Goal: Task Accomplishment & Management: Complete application form

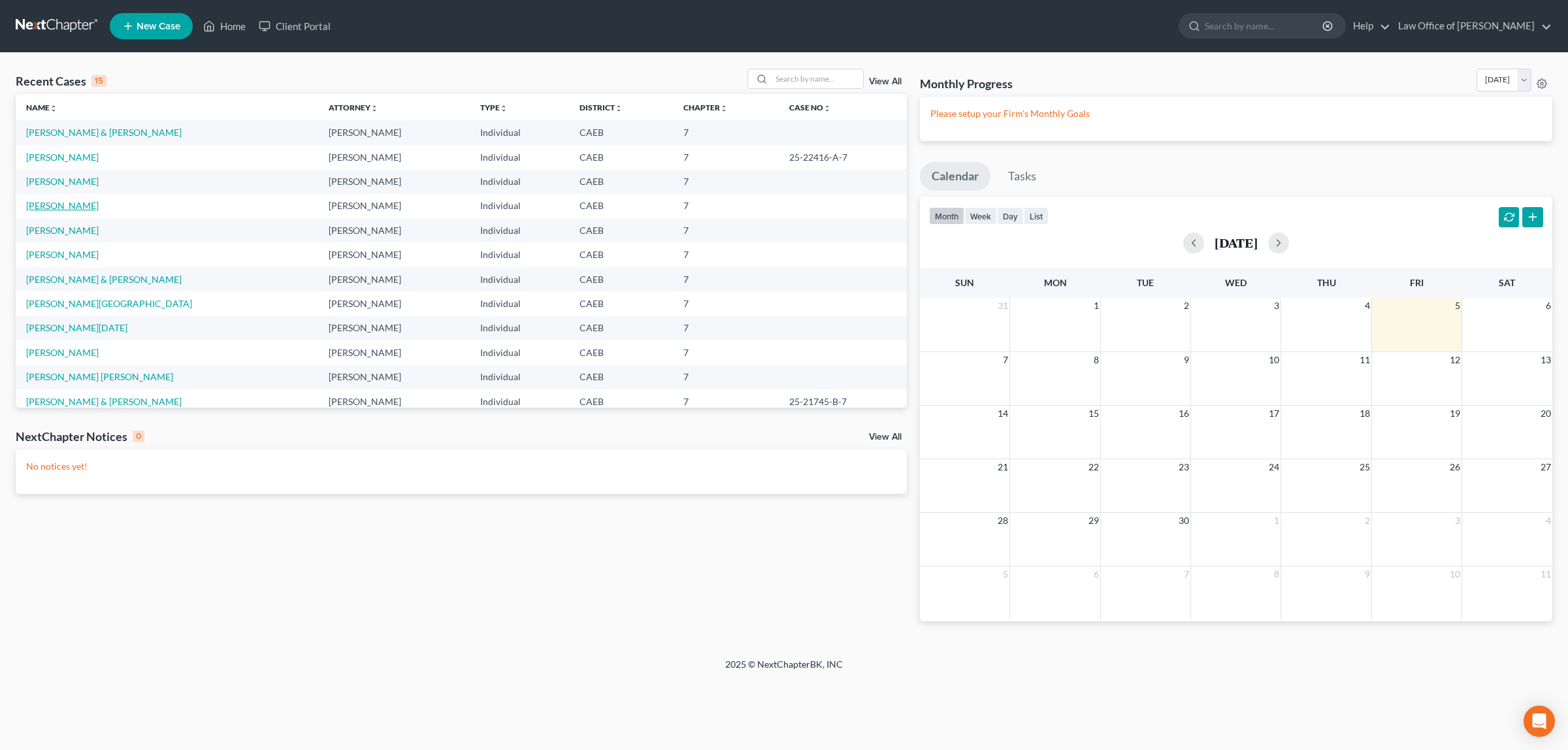
click at [59, 206] on link "[PERSON_NAME]" at bounding box center [62, 206] width 72 height 11
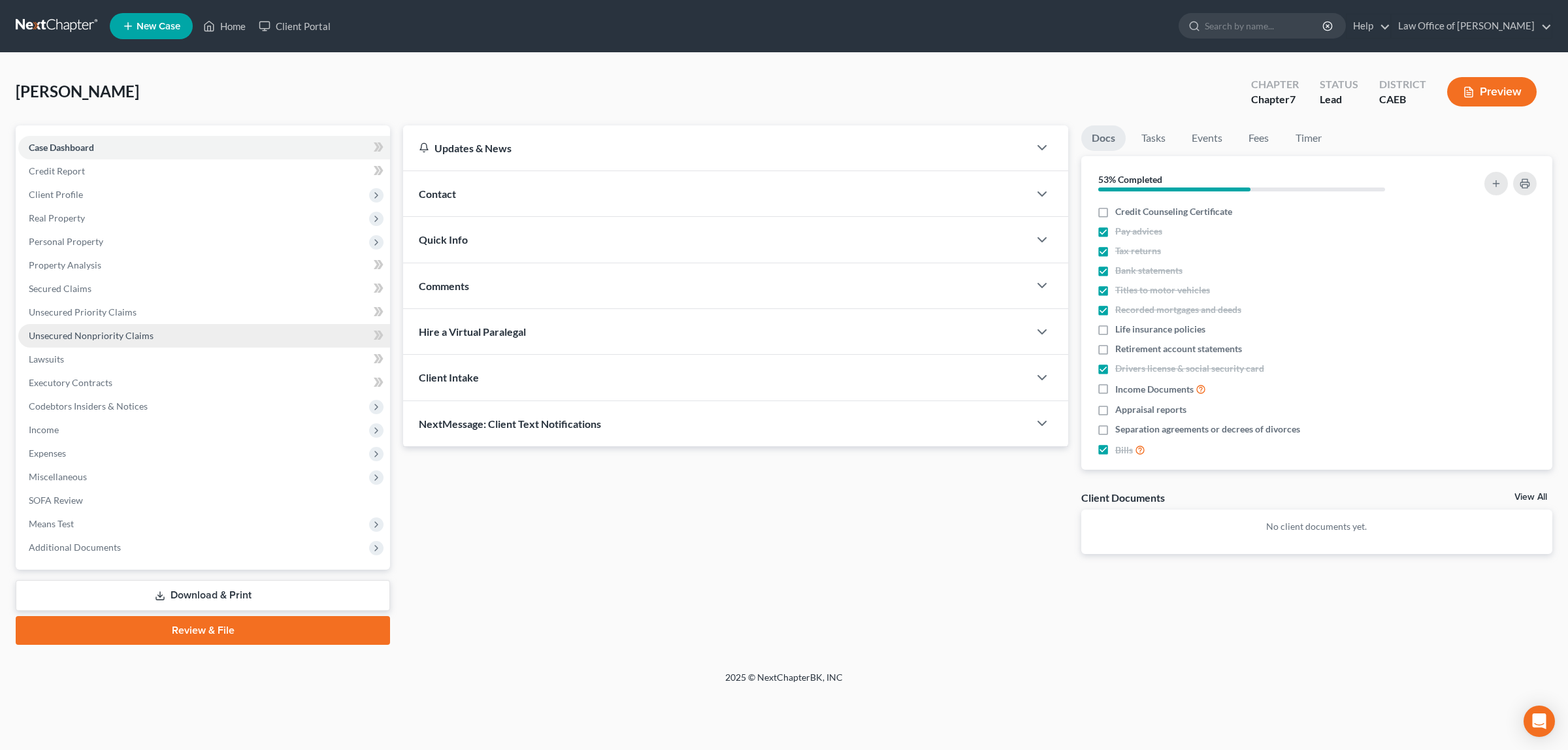
click at [85, 327] on link "Unsecured Nonpriority Claims" at bounding box center [203, 336] width 371 height 24
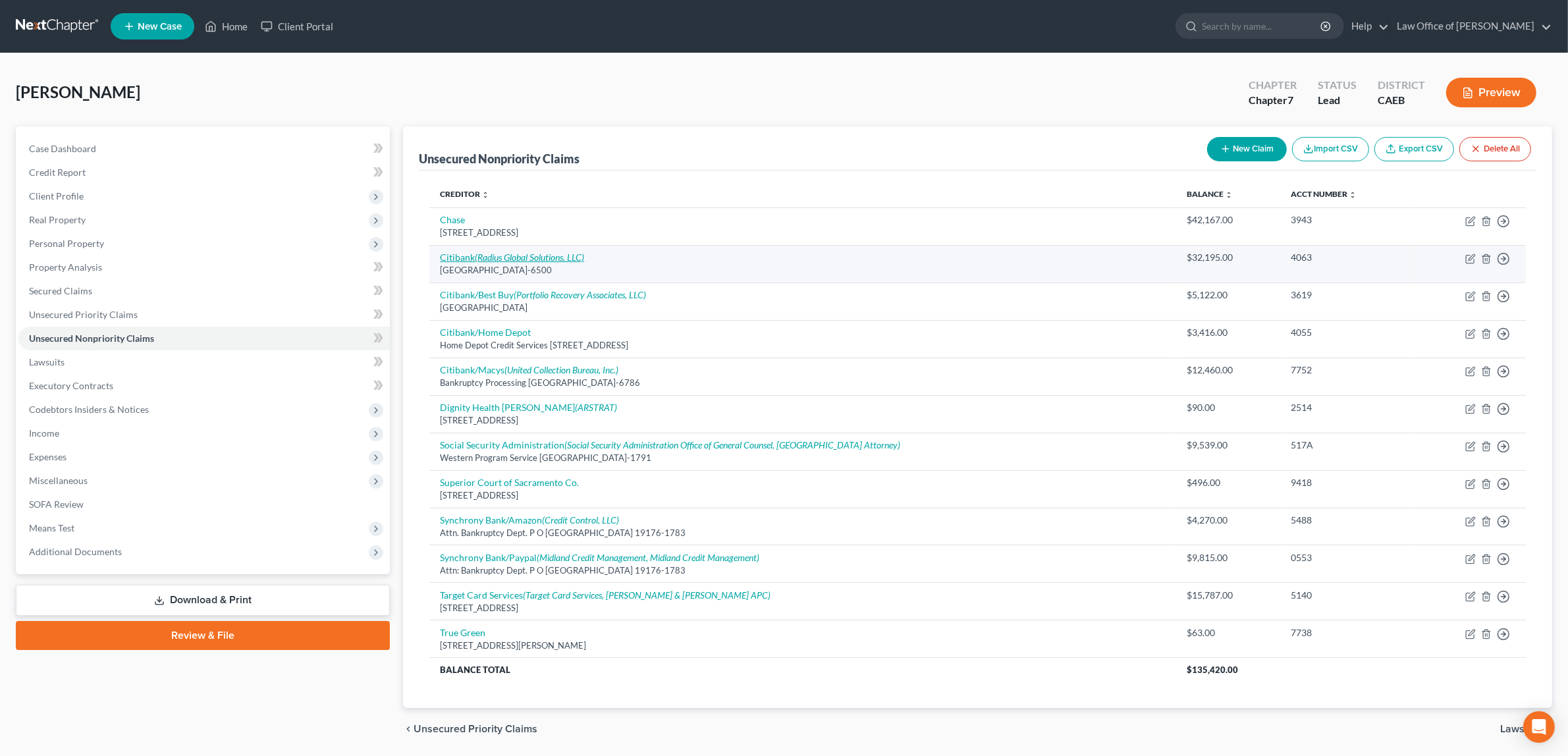
click at [522, 259] on icon "(Radius Global Solutions, LLC)" at bounding box center [530, 258] width 109 height 11
select select "43"
select select "2"
select select "0"
select select "24"
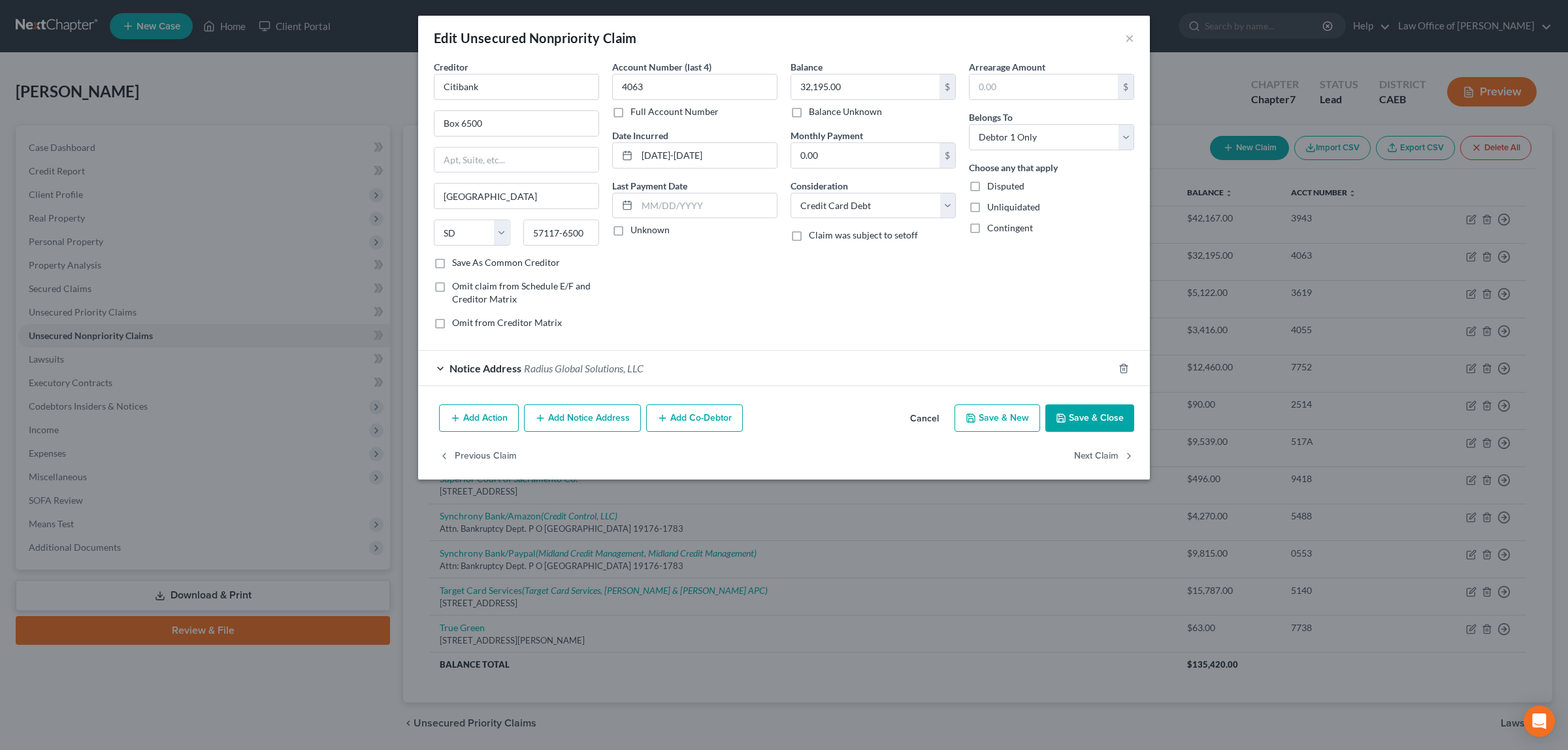
click at [572, 367] on span "Radius Global Solutions, LLC" at bounding box center [584, 368] width 119 height 12
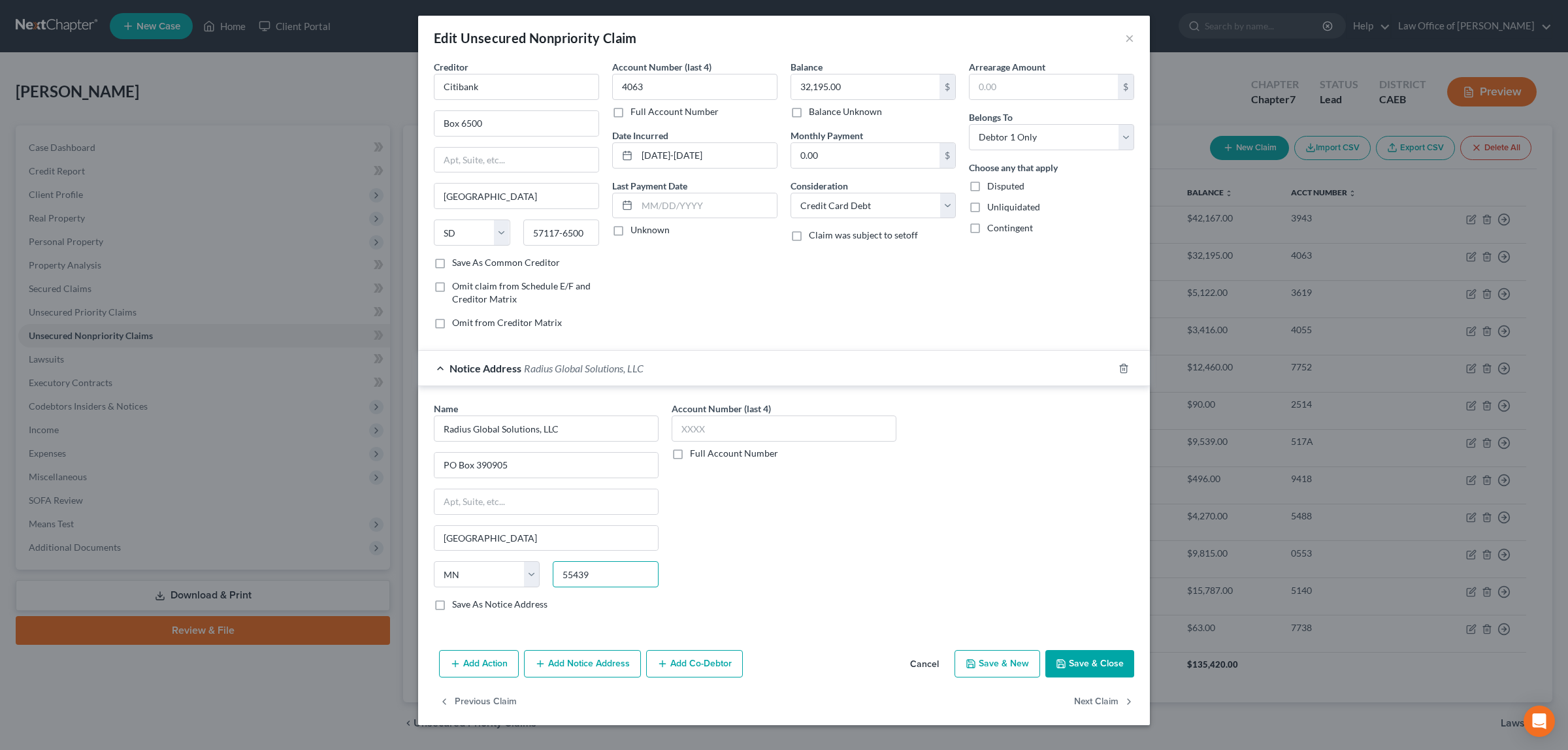
click at [593, 580] on input "55439" at bounding box center [605, 574] width 106 height 26
type input "55439-48083"
click at [1072, 658] on button "Save & Close" at bounding box center [1090, 664] width 89 height 28
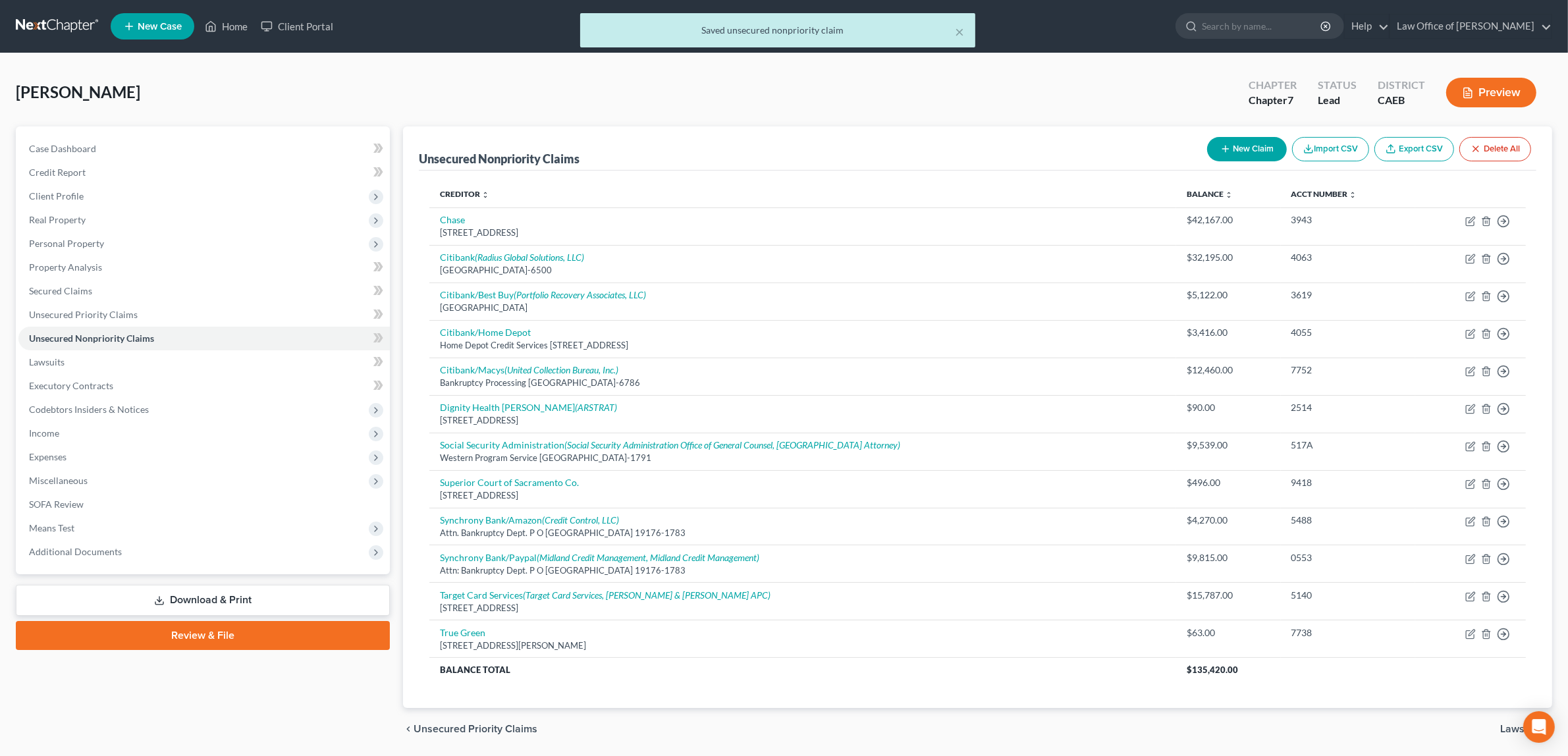
click at [1505, 86] on button "Preview" at bounding box center [1491, 92] width 90 height 29
